Goal: Transaction & Acquisition: Purchase product/service

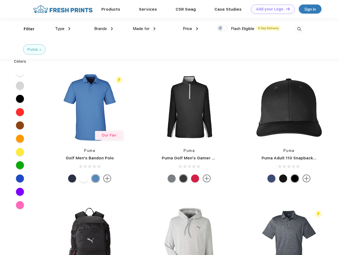
click at [271, 9] on link "Add your Logo Design Tool" at bounding box center [273, 9] width 44 height 9
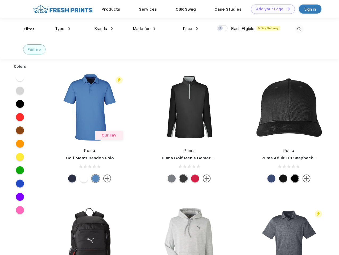
click at [0, 0] on div "Design Tool" at bounding box center [0, 0] width 0 height 0
click at [285, 9] on link "Add your Logo Design Tool" at bounding box center [273, 9] width 44 height 9
click at [26, 29] on div "Filter" at bounding box center [29, 29] width 11 height 6
click at [63, 29] on span "Type" at bounding box center [59, 28] width 9 height 5
click at [103, 29] on span "Brands" at bounding box center [100, 28] width 13 height 5
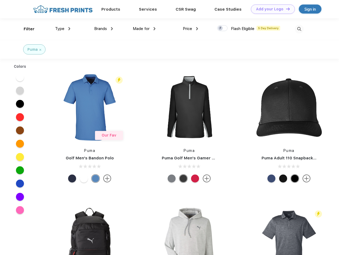
click at [144, 29] on span "Made for" at bounding box center [141, 28] width 17 height 5
click at [190, 29] on span "Price" at bounding box center [187, 28] width 9 height 5
click at [222, 28] on div at bounding box center [222, 28] width 10 height 6
click at [221, 28] on input "checkbox" at bounding box center [218, 26] width 3 height 3
click at [299, 29] on img at bounding box center [299, 29] width 9 height 9
